Goal: Communication & Community: Participate in discussion

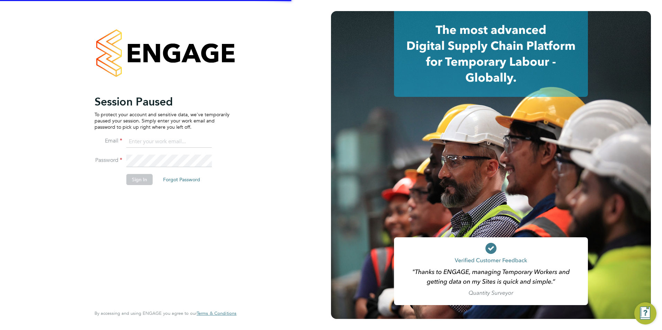
type input "[PERSON_NAME][EMAIL_ADDRESS][DOMAIN_NAME]"
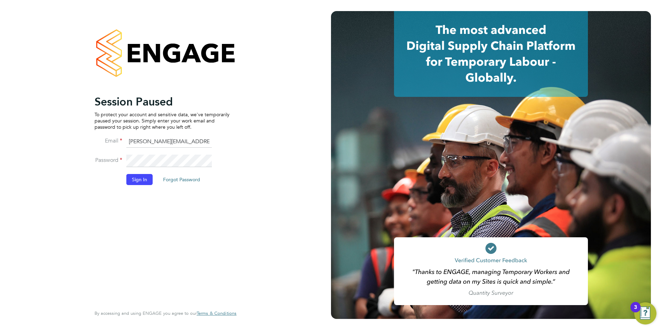
click at [137, 177] on button "Sign In" at bounding box center [139, 179] width 26 height 11
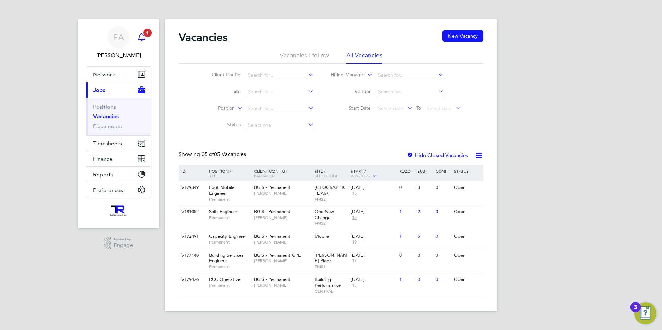
click at [138, 44] on link "Notifications 1" at bounding box center [142, 37] width 14 height 22
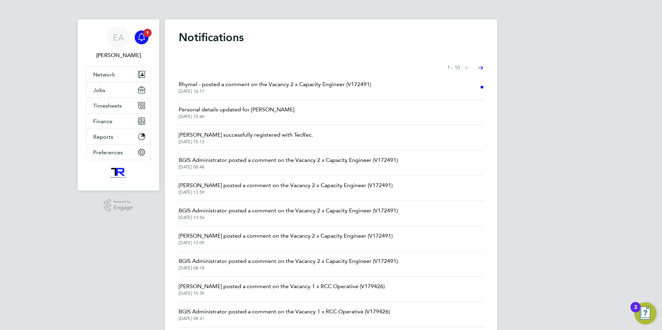
click at [281, 88] on span "Rhymel - posted a comment on the Vacancy 2 x Capacity Engineer (V172491)" at bounding box center [275, 84] width 193 height 8
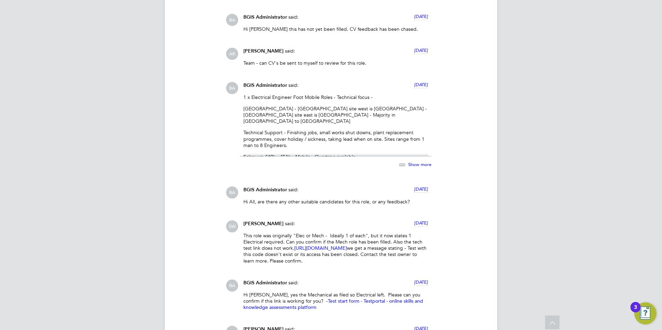
scroll to position [2188, 0]
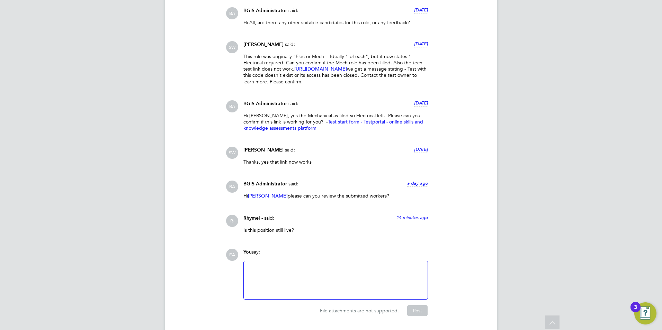
click at [269, 266] on div at bounding box center [336, 281] width 176 height 30
